Goal: Task Accomplishment & Management: Use online tool/utility

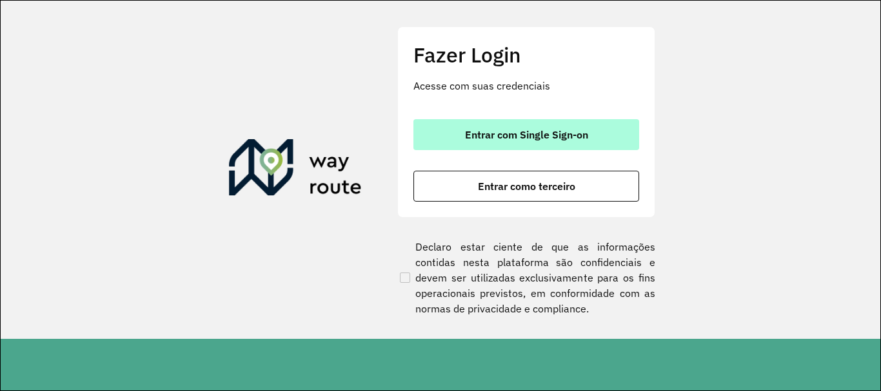
click at [543, 132] on span "Entrar com Single Sign-on" at bounding box center [526, 135] width 123 height 10
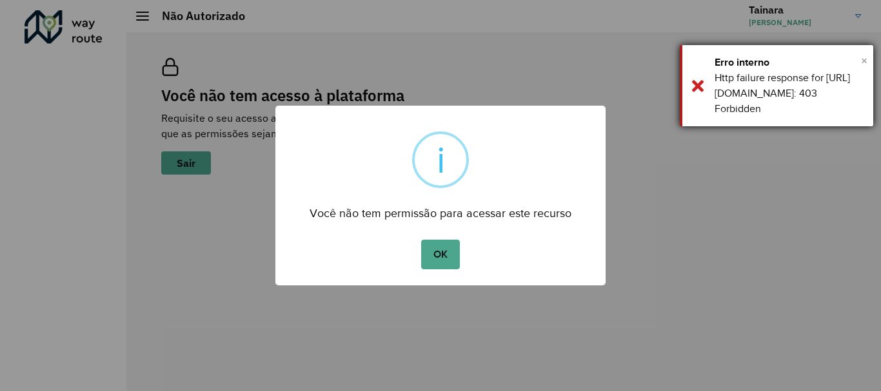
click at [866, 58] on span "×" at bounding box center [864, 60] width 6 height 19
